Goal: Complete application form

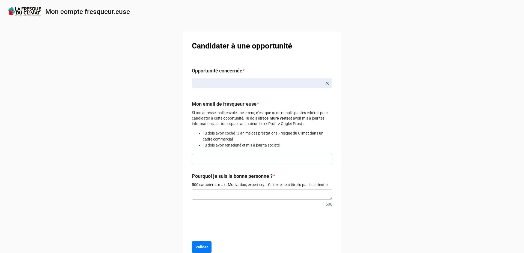
click at [233, 158] on input "text" at bounding box center [262, 159] width 140 height 10
type input "ajdjoidzd@aekika.xo"
click at [200, 195] on textarea at bounding box center [262, 195] width 140 height 10
drag, startPoint x: 202, startPoint y: 202, endPoint x: 202, endPoint y: 198, distance: 4.1
click at [202, 201] on div "500" at bounding box center [262, 204] width 140 height 8
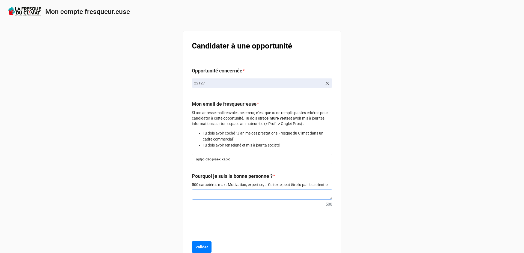
click at [202, 198] on textarea at bounding box center [262, 195] width 140 height 10
type textarea "x"
type textarea "t"
type textarea "x"
type textarea "te"
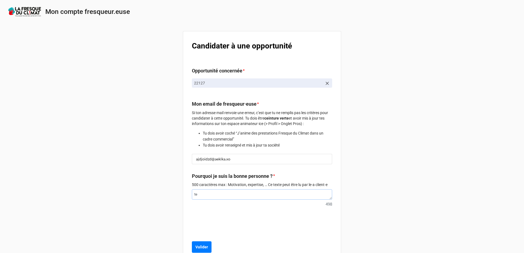
type textarea "x"
type textarea "tes"
type textarea "x"
type textarea "test"
drag, startPoint x: 197, startPoint y: 242, endPoint x: 200, endPoint y: 251, distance: 9.3
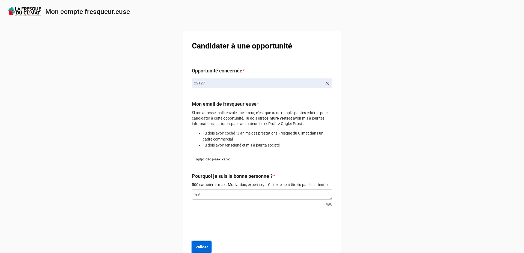
click at [200, 251] on button "Valider" at bounding box center [202, 247] width 20 height 11
type textarea "x"
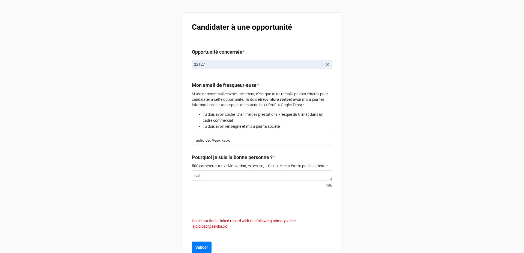
scroll to position [27, 0]
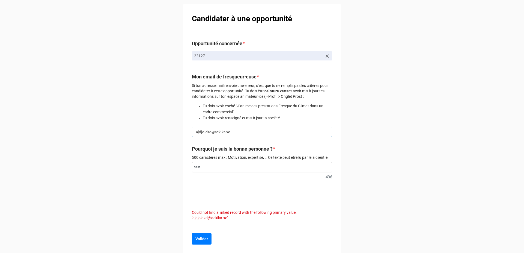
drag, startPoint x: 235, startPoint y: 133, endPoint x: 139, endPoint y: 133, distance: 96.0
click at [139, 133] on div "Mon compte fresqueur.euse Candidater à une opportunité Opportunité concernée * …" at bounding box center [262, 118] width 524 height 290
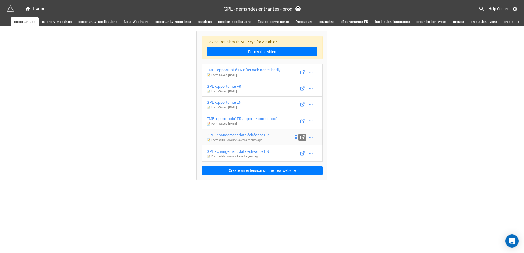
click at [300, 136] on icon at bounding box center [302, 137] width 5 height 5
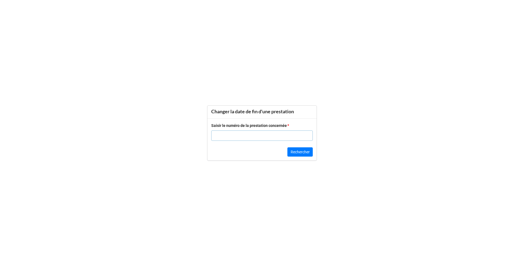
click at [240, 135] on input "text" at bounding box center [261, 136] width 101 height 10
type input "1"
type input "22700"
click button "Rechercher" at bounding box center [299, 152] width 25 height 9
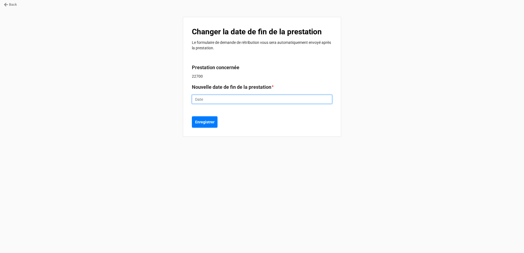
click at [211, 95] on input "text" at bounding box center [262, 99] width 140 height 9
click at [241, 158] on td "29" at bounding box center [244, 158] width 9 height 8
type input "29/8/2025"
